Goal: Task Accomplishment & Management: Manage account settings

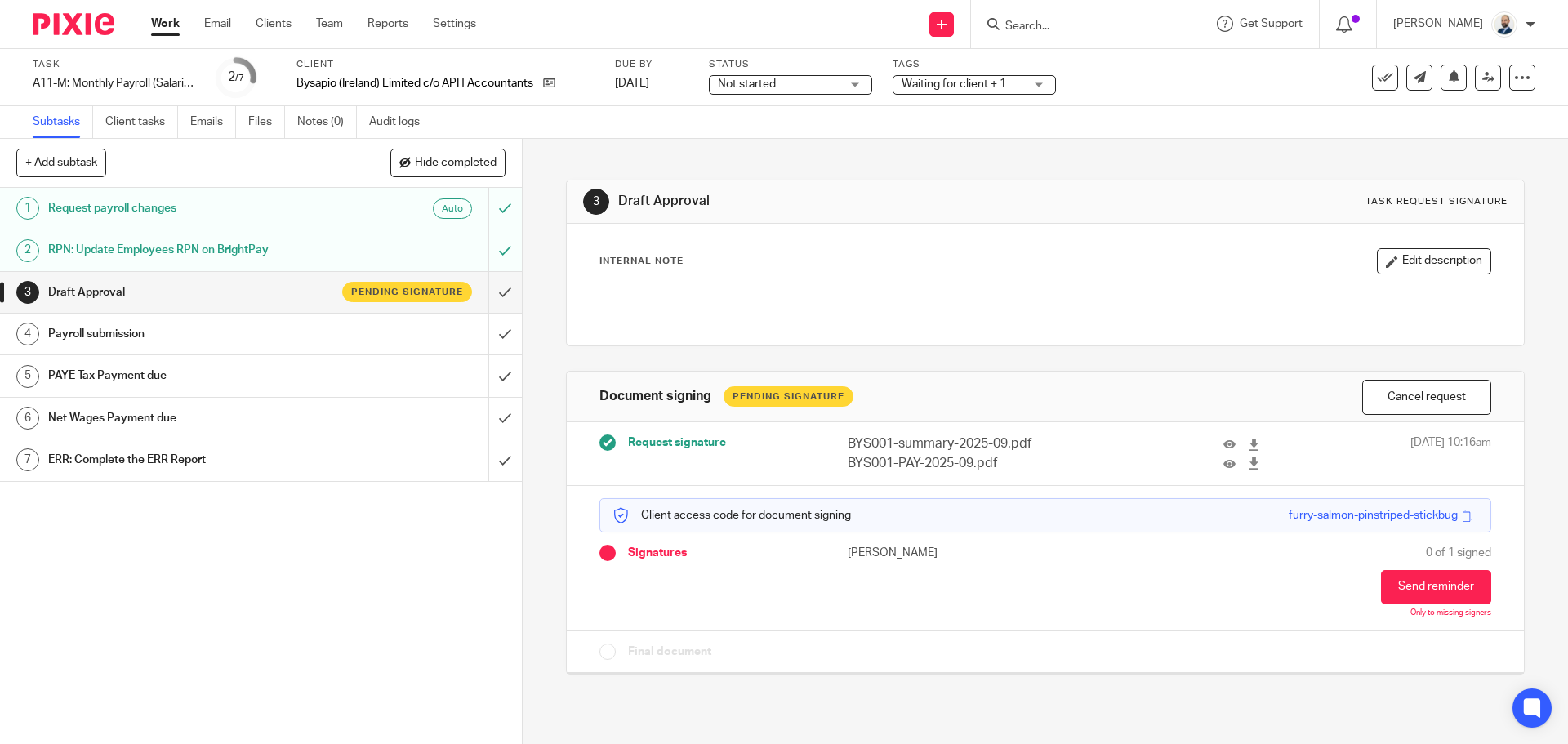
click at [294, 22] on ul "Work Email Clients Team Reports Settings" at bounding box center [325, 24] width 349 height 17
click at [291, 22] on link "Clients" at bounding box center [273, 24] width 36 height 17
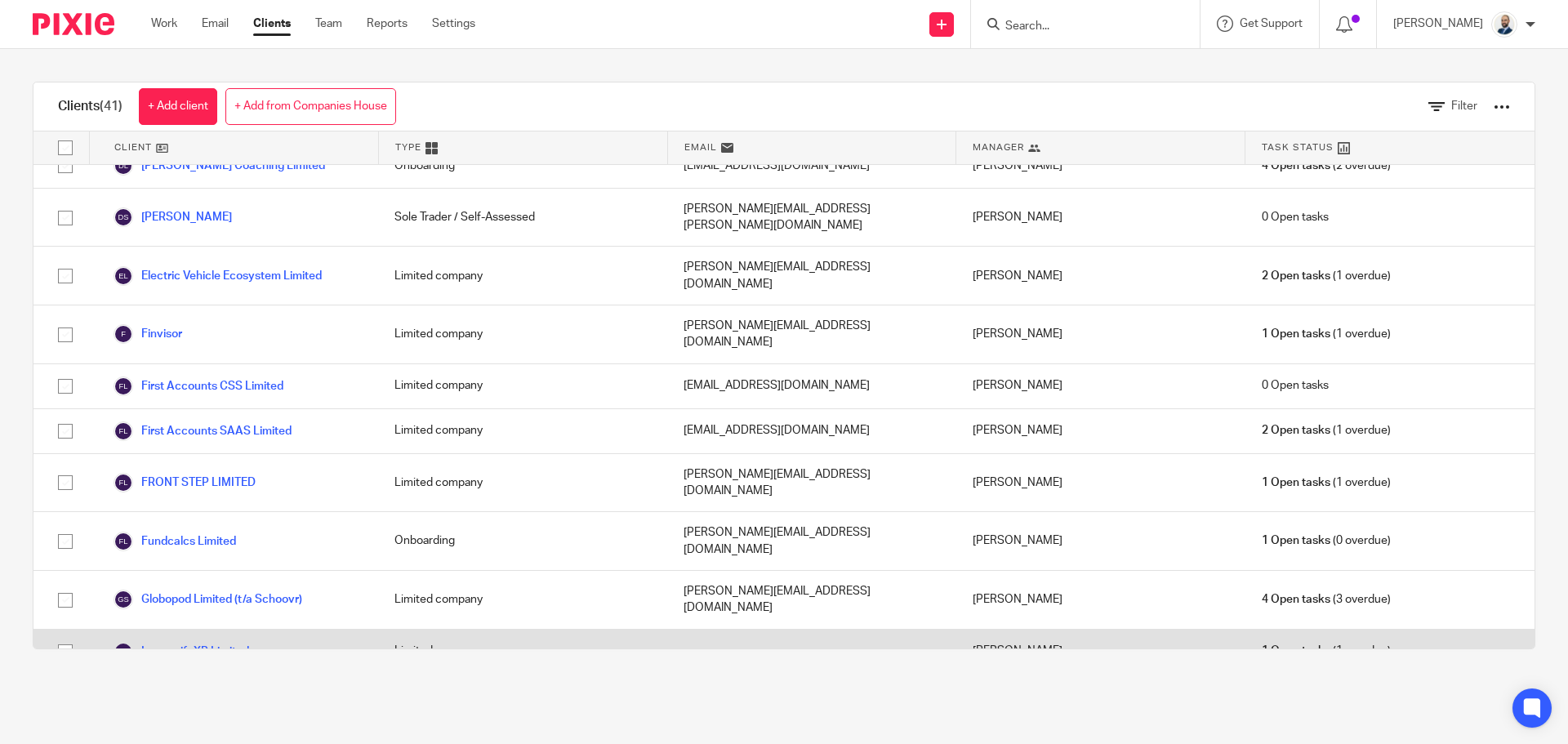
scroll to position [735, 0]
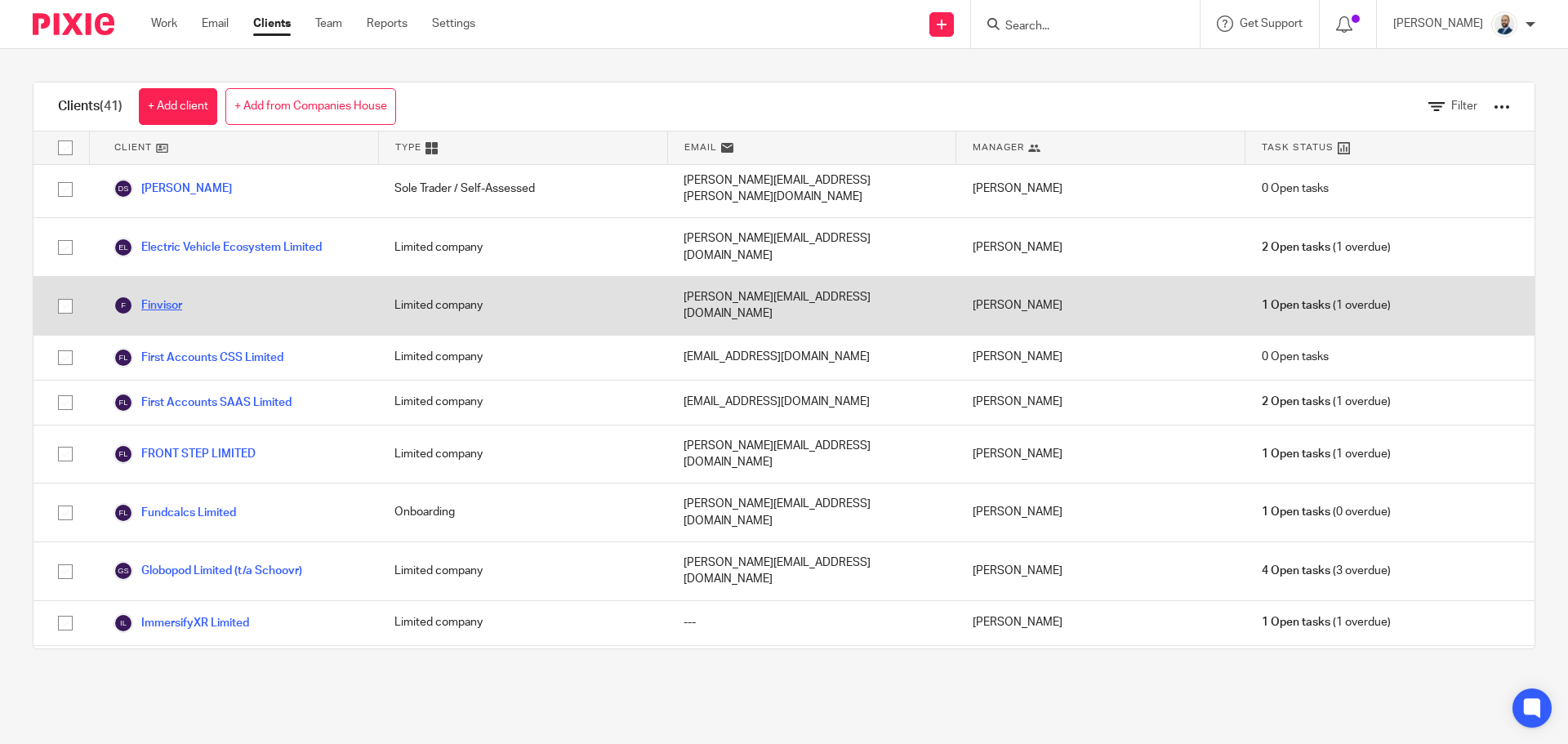
click at [179, 296] on link "Finvisor" at bounding box center [147, 306] width 69 height 20
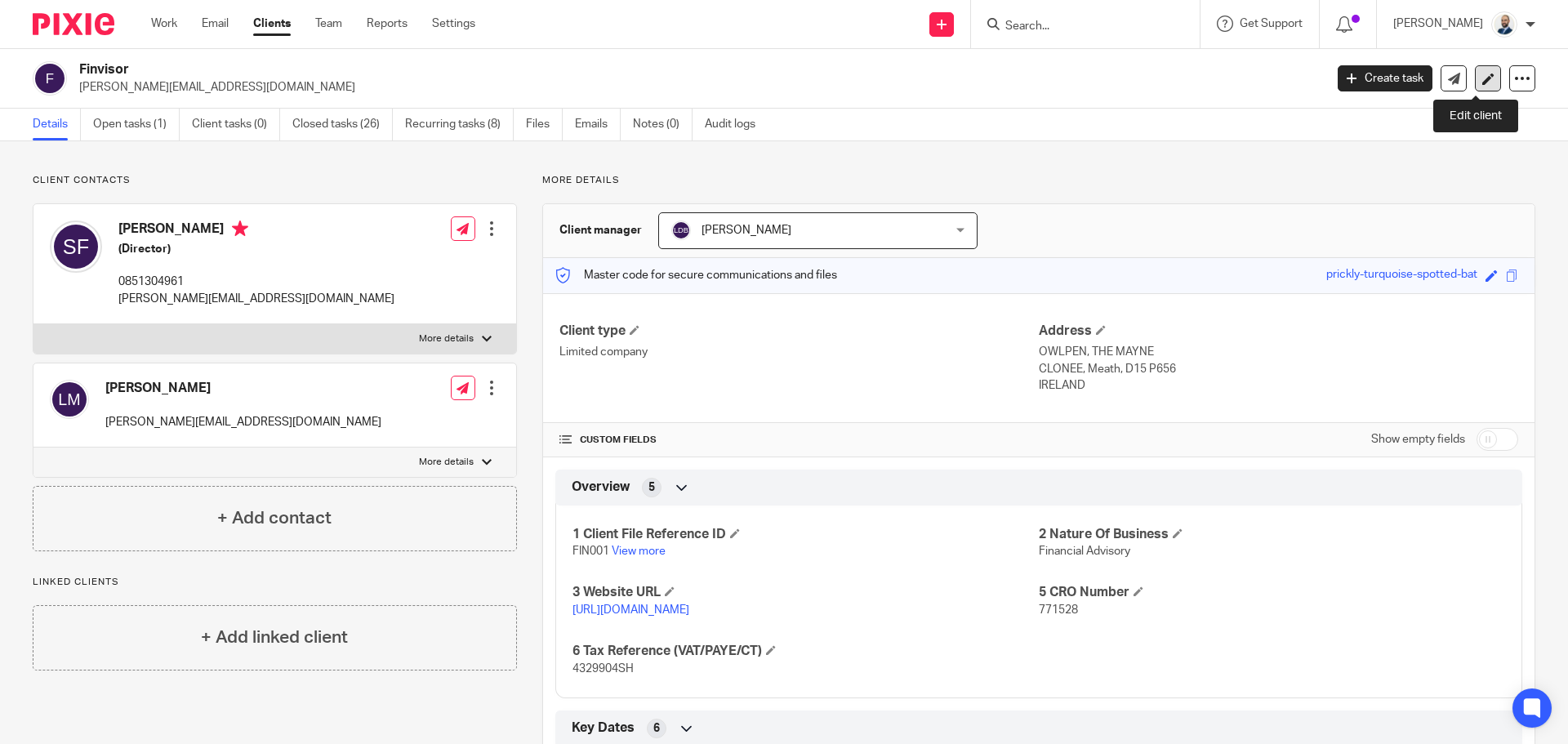
click at [1482, 83] on icon at bounding box center [1488, 78] width 12 height 12
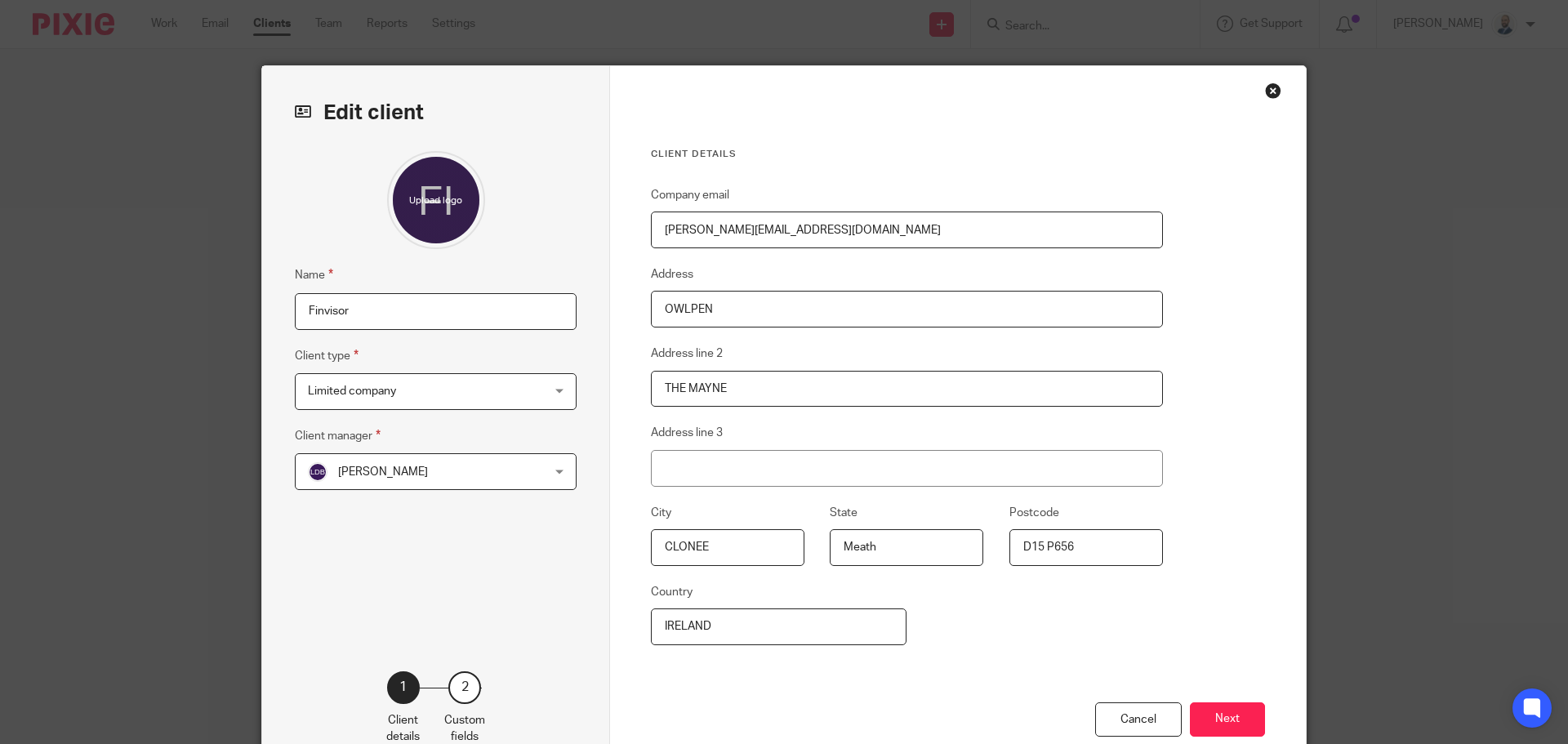
click at [434, 311] on input "Finvisor" at bounding box center [435, 311] width 282 height 36
type input "Finvisor Limited"
click at [1242, 717] on button "Next" at bounding box center [1227, 719] width 75 height 36
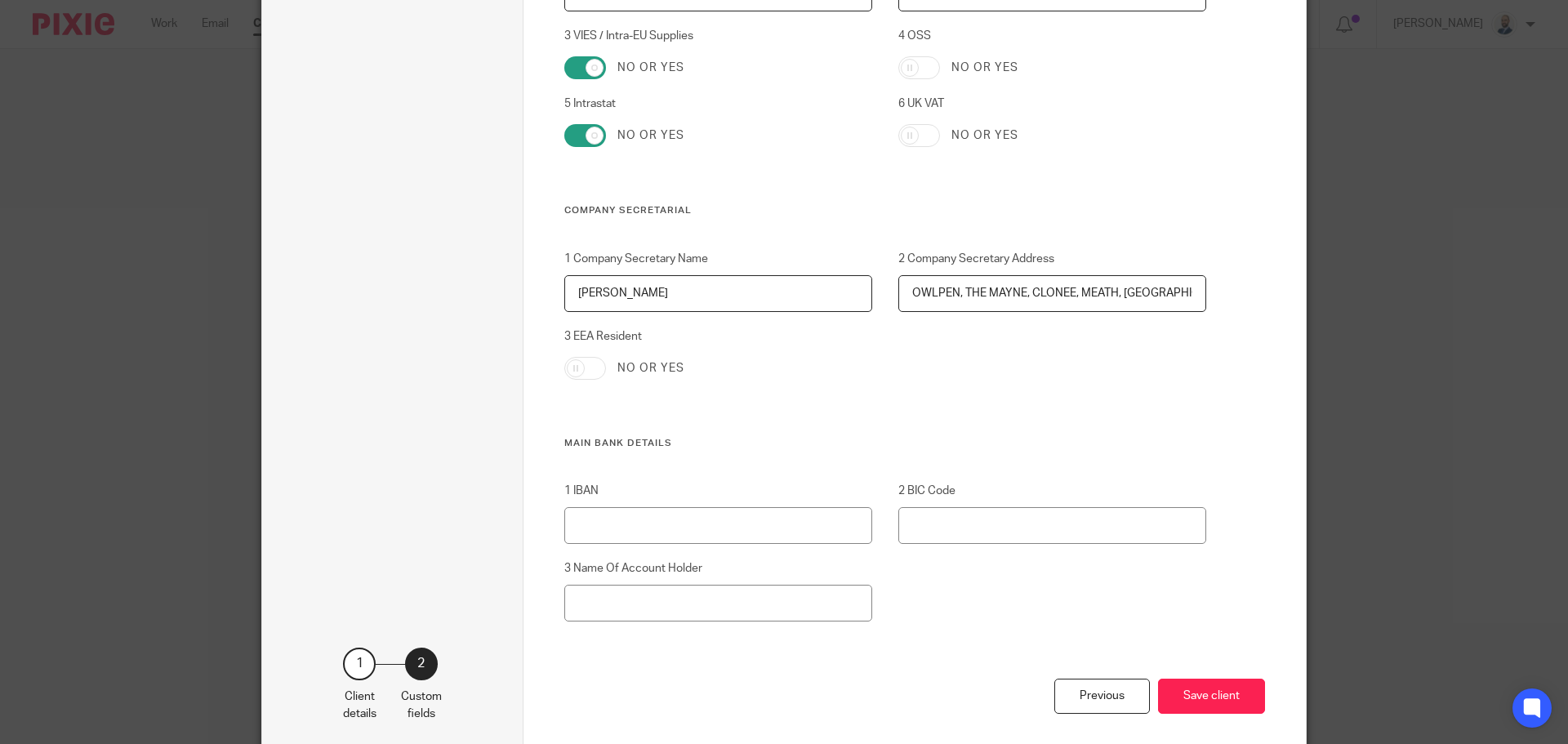
scroll to position [1595, 0]
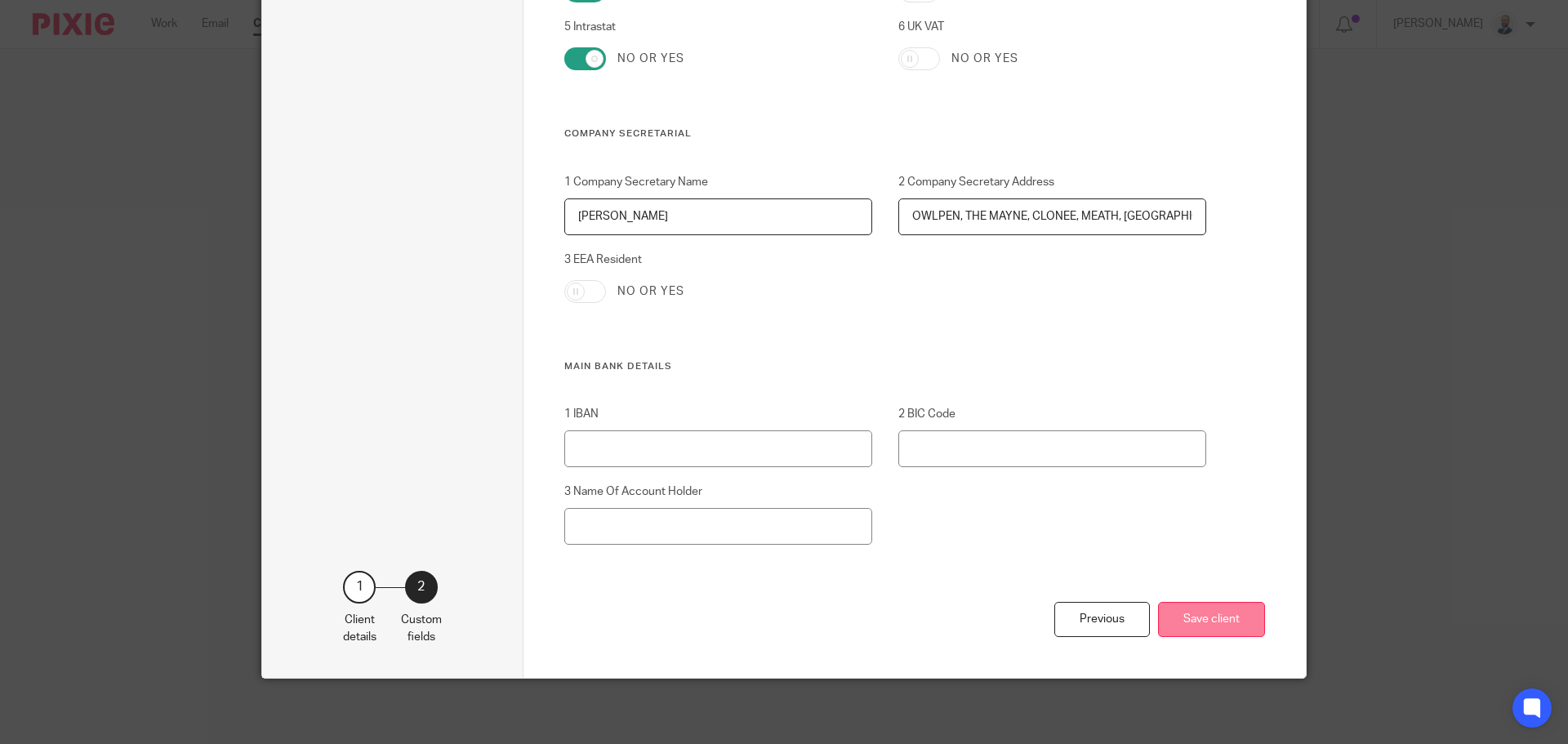
click at [1215, 618] on button "Save client" at bounding box center [1211, 619] width 107 height 36
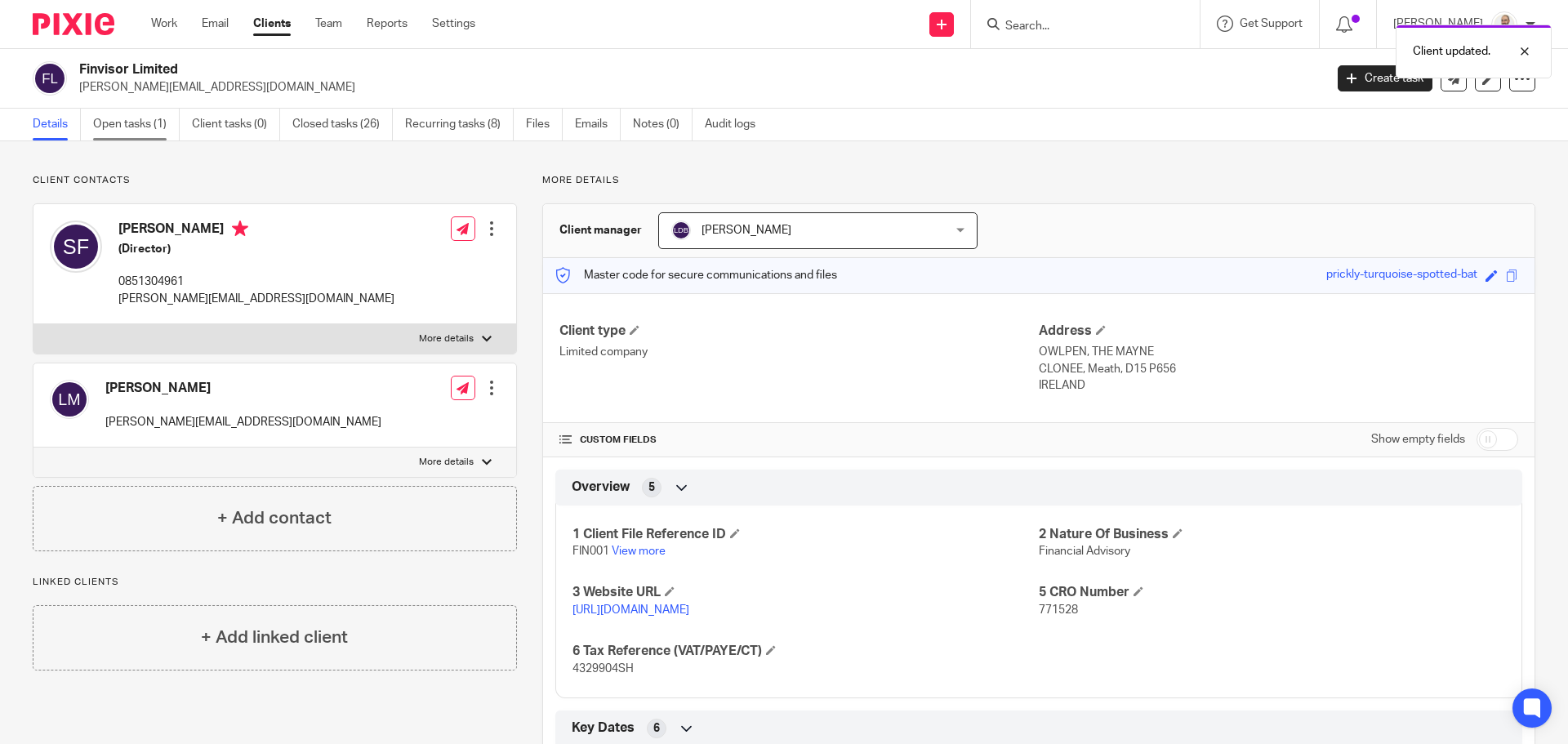
click at [147, 134] on link "Open tasks (1)" at bounding box center [136, 124] width 87 height 32
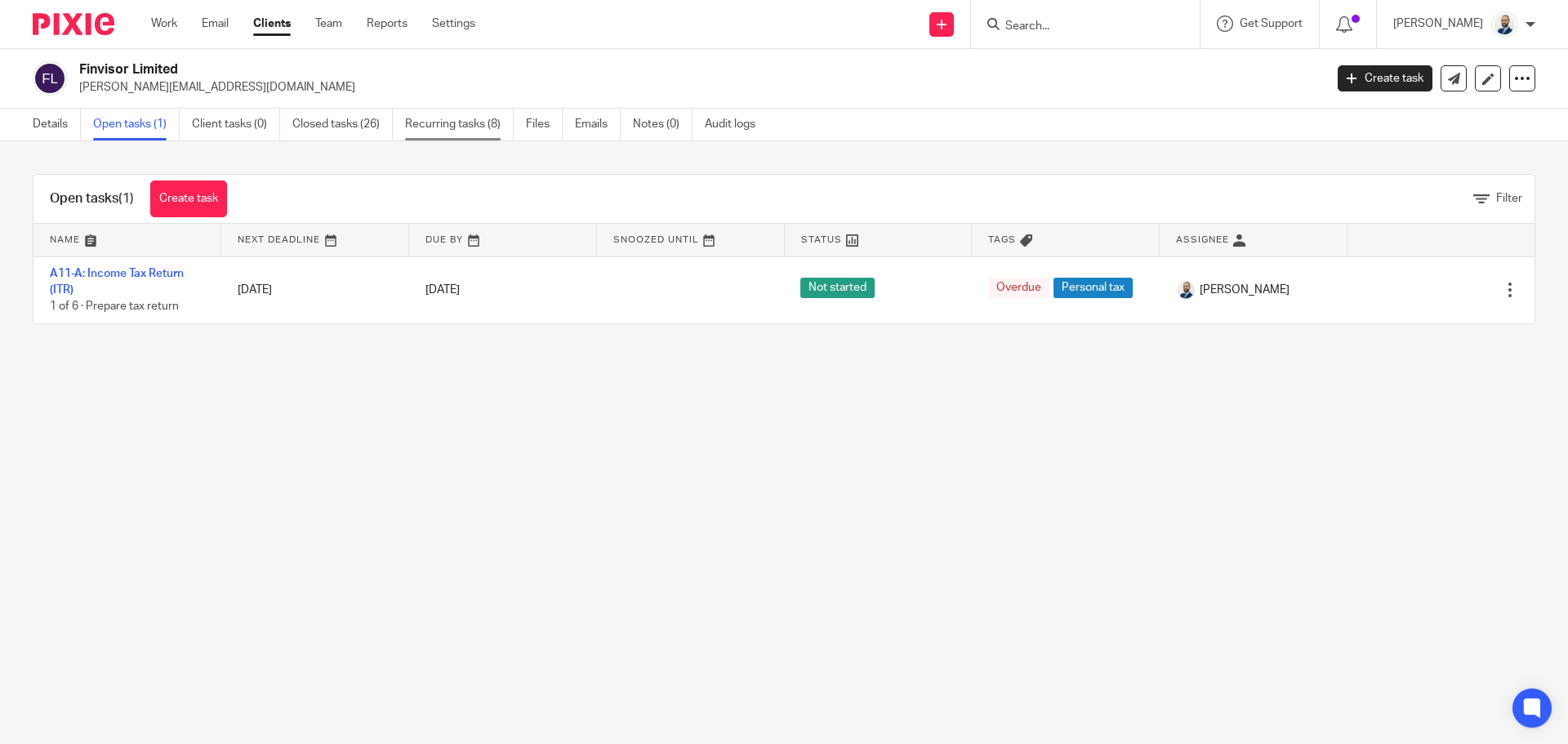
click at [496, 128] on link "Recurring tasks (8)" at bounding box center [459, 124] width 108 height 32
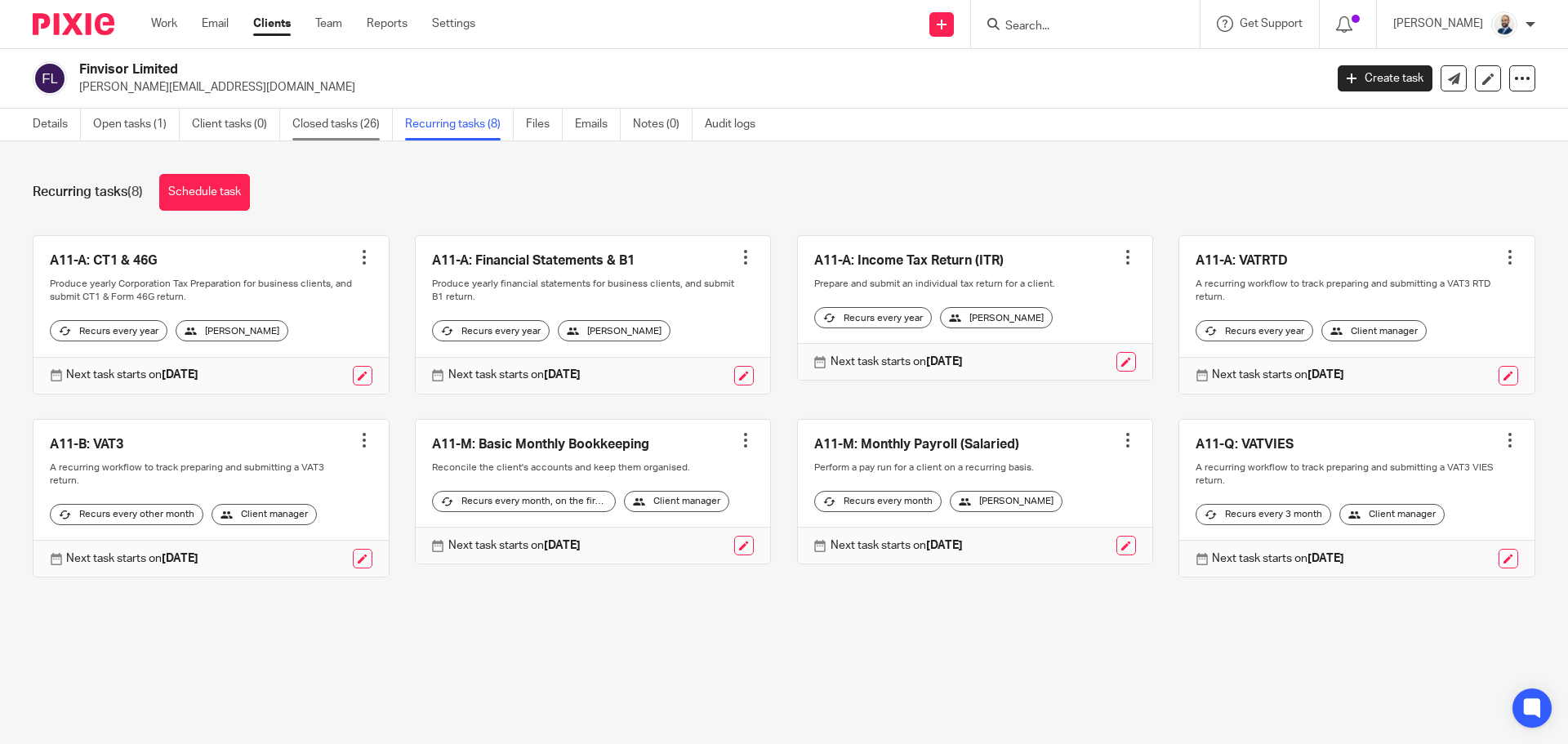
click at [352, 123] on link "Closed tasks (26)" at bounding box center [343, 124] width 101 height 32
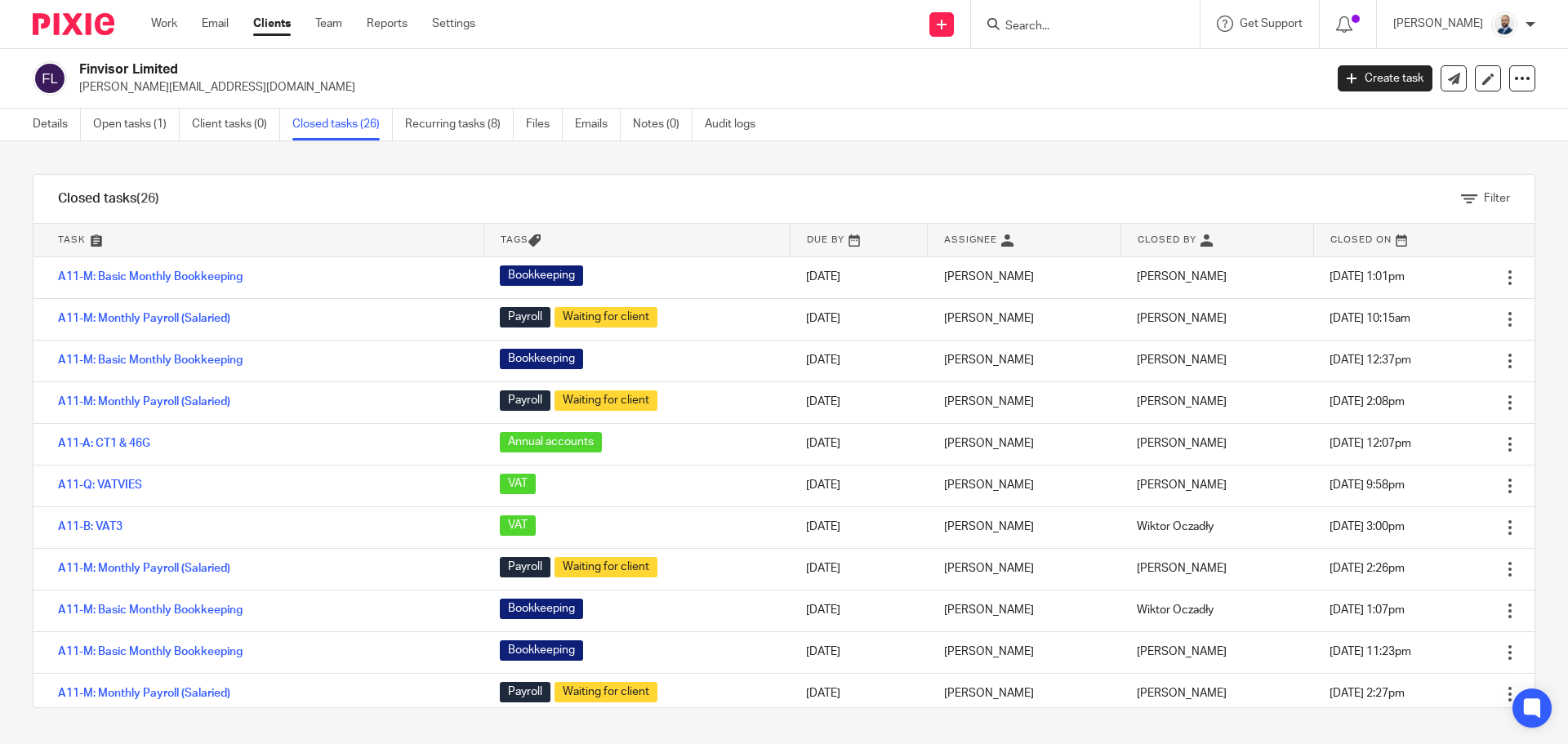
click at [278, 23] on link "Clients" at bounding box center [271, 24] width 37 height 17
